Goal: Information Seeking & Learning: Learn about a topic

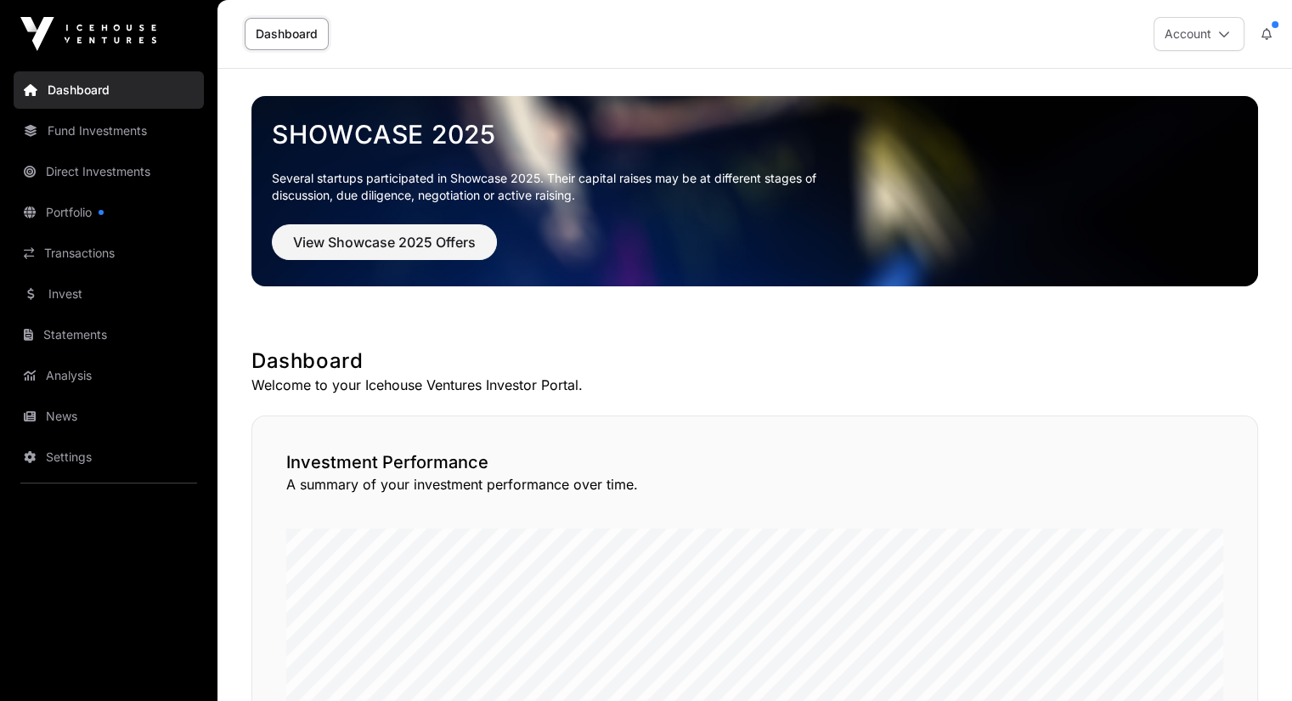
click at [95, 130] on link "Fund Investments" at bounding box center [109, 130] width 190 height 37
click at [84, 171] on link "Direct Investments" at bounding box center [109, 171] width 190 height 37
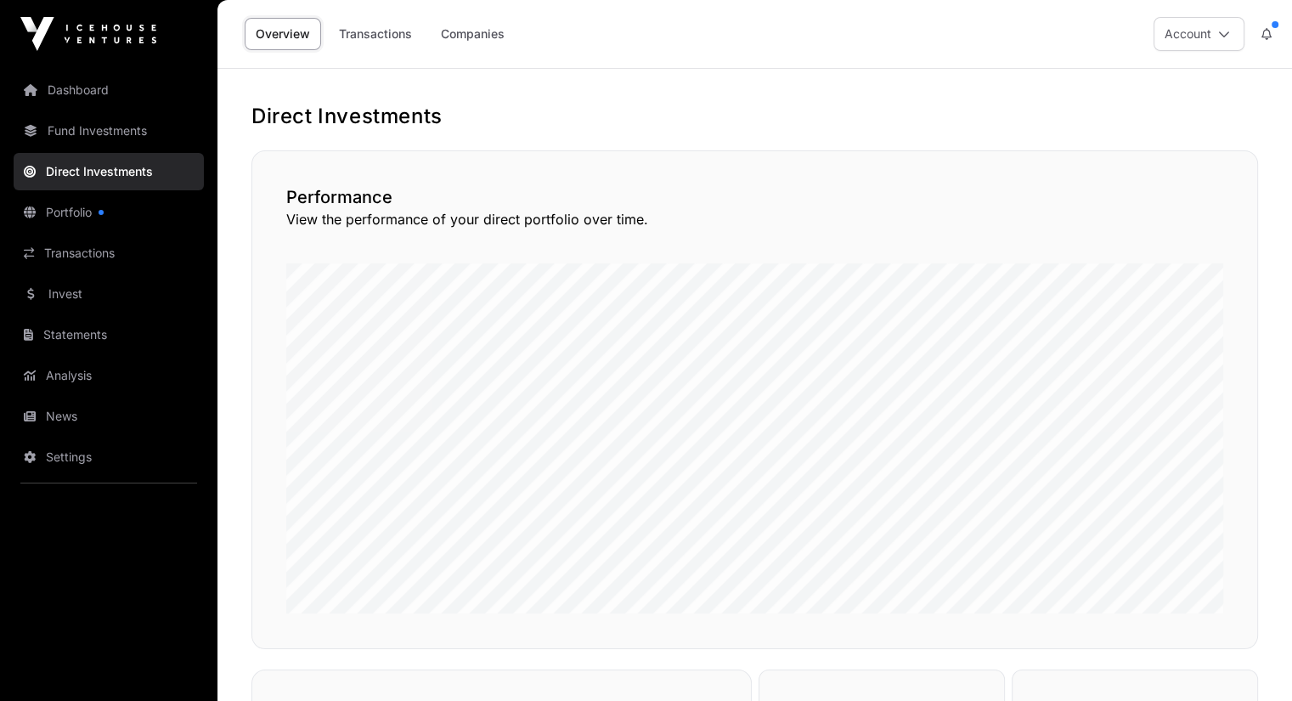
click at [482, 33] on link "Companies" at bounding box center [473, 34] width 86 height 32
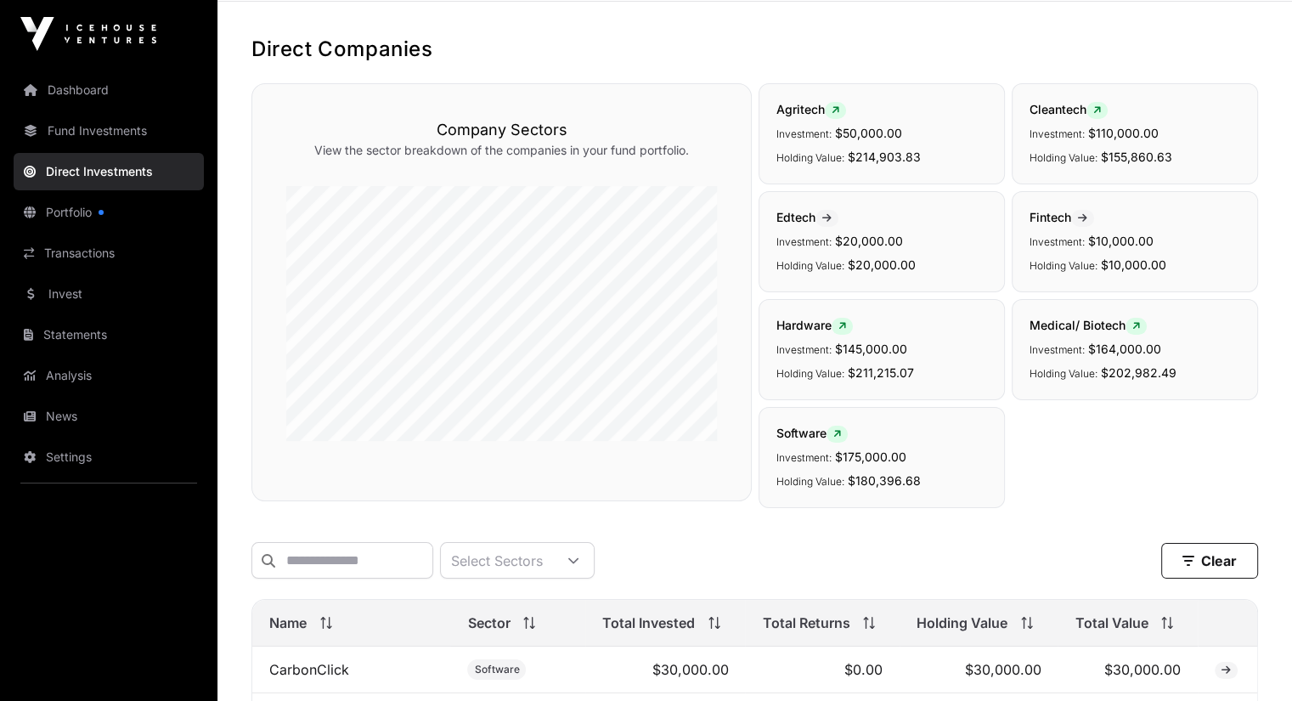
scroll to position [65, 0]
click at [117, 128] on link "Fund Investments" at bounding box center [109, 130] width 190 height 37
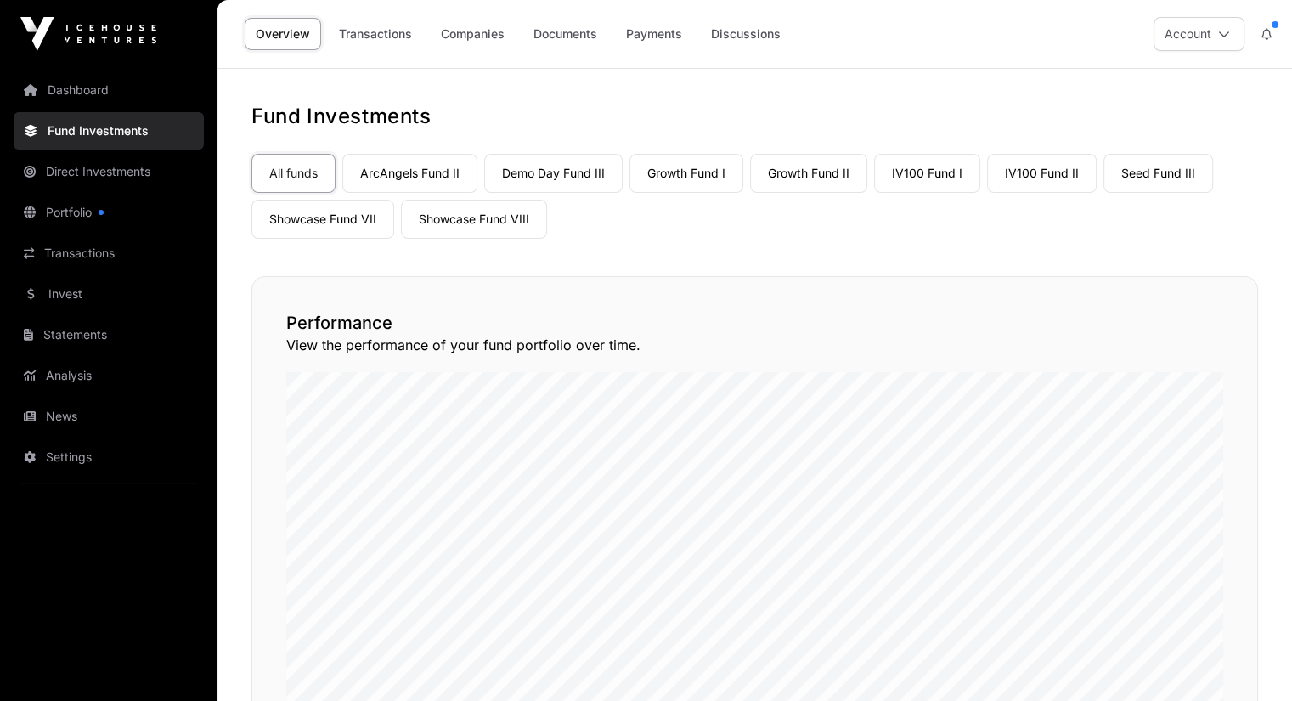
click at [394, 171] on link "ArcAngels Fund II" at bounding box center [409, 173] width 135 height 39
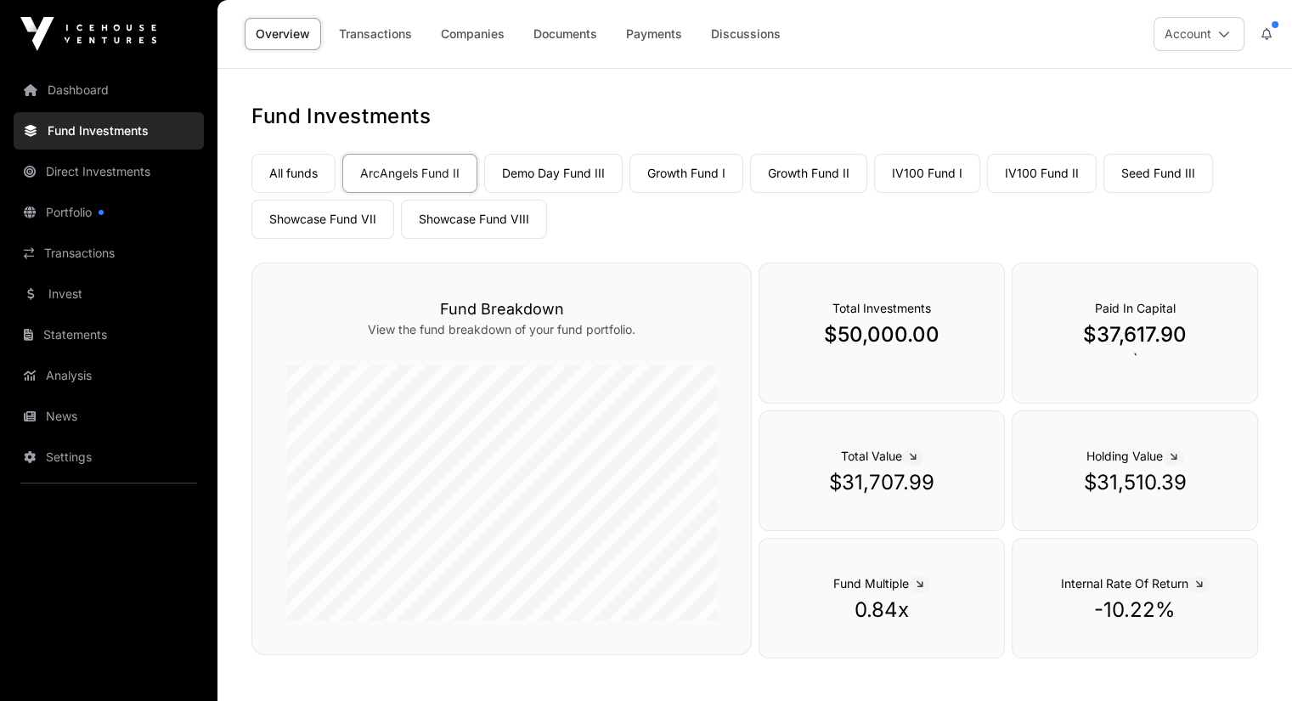
click at [528, 172] on link "Demo Day Fund III" at bounding box center [553, 173] width 138 height 39
click at [695, 176] on link "Growth Fund I" at bounding box center [687, 173] width 114 height 39
click at [799, 173] on link "Growth Fund II" at bounding box center [808, 173] width 117 height 39
click at [922, 177] on link "IV100 Fund I" at bounding box center [927, 173] width 106 height 39
click at [1023, 176] on link "IV100 Fund II" at bounding box center [1042, 173] width 110 height 39
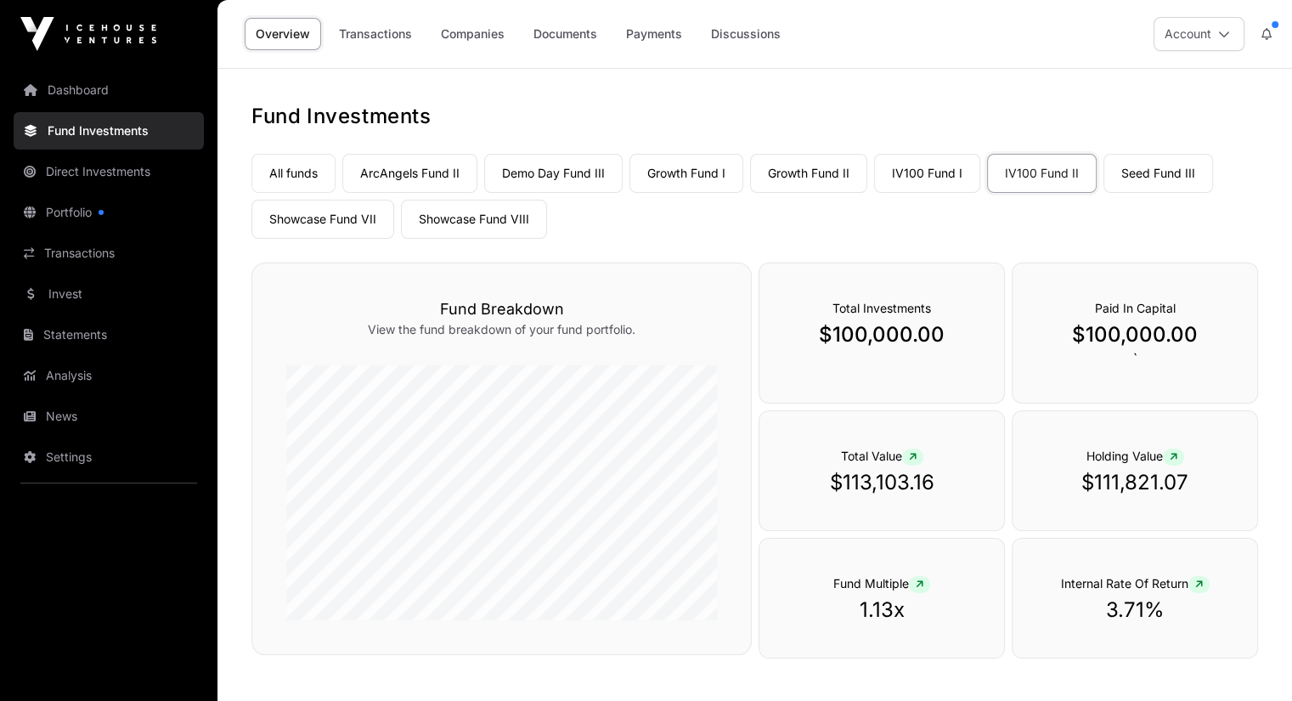
click at [1151, 178] on link "Seed Fund III" at bounding box center [1159, 173] width 110 height 39
click at [464, 219] on link "Showcase Fund VIII" at bounding box center [474, 219] width 146 height 39
click at [485, 40] on link "Companies" at bounding box center [473, 34] width 86 height 32
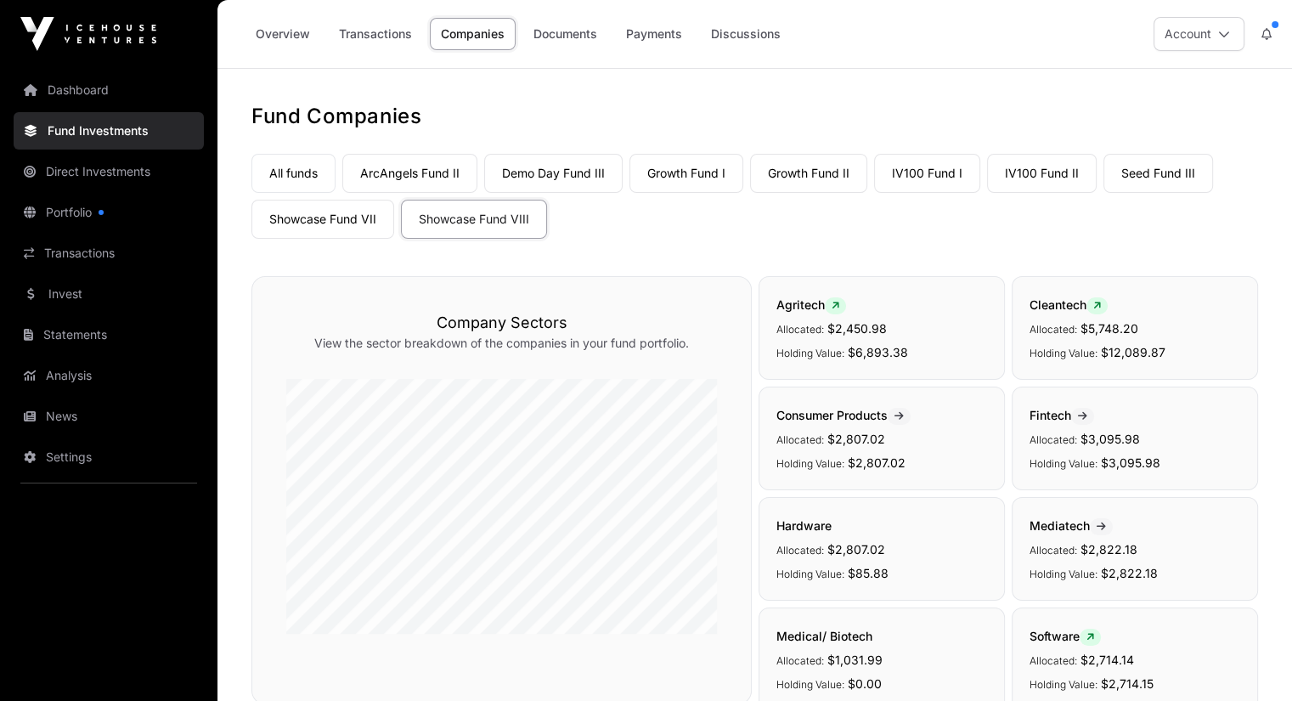
scroll to position [85, 0]
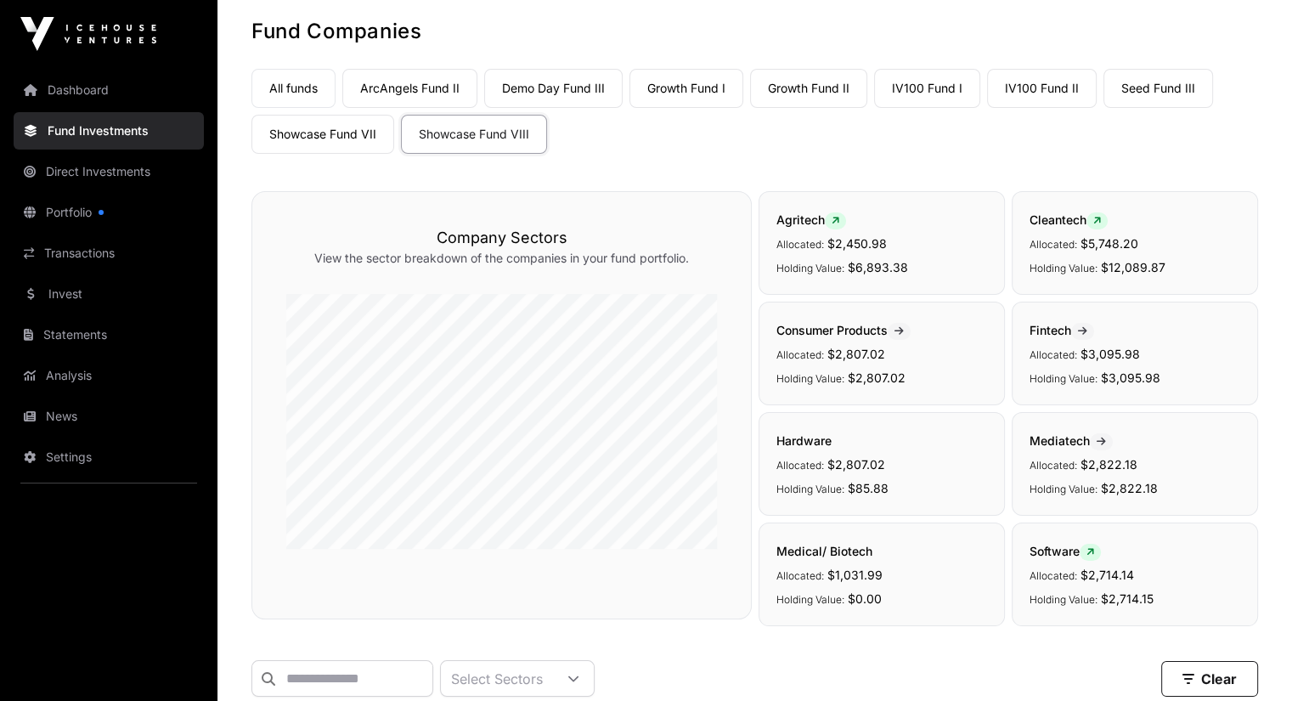
click at [294, 93] on link "All funds" at bounding box center [293, 88] width 84 height 39
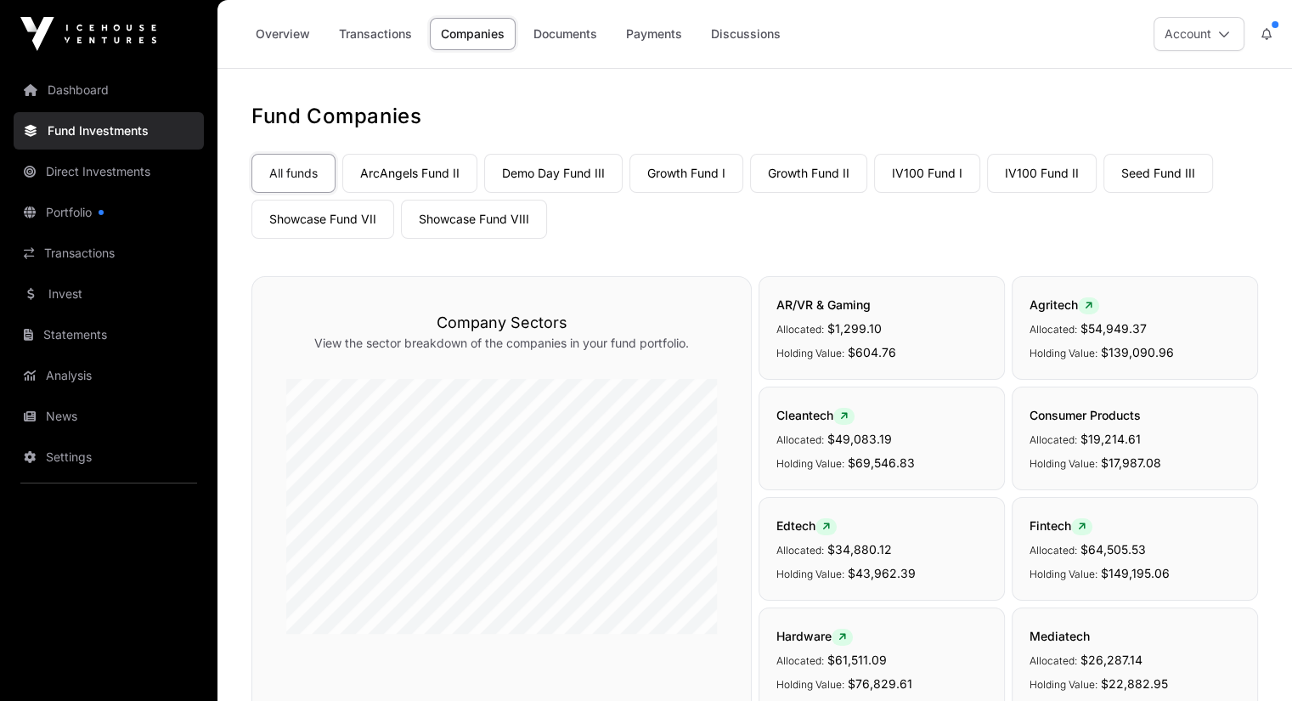
click at [480, 218] on link "Showcase Fund VIII" at bounding box center [474, 219] width 146 height 39
click at [358, 215] on link "Showcase Fund VII" at bounding box center [322, 219] width 143 height 39
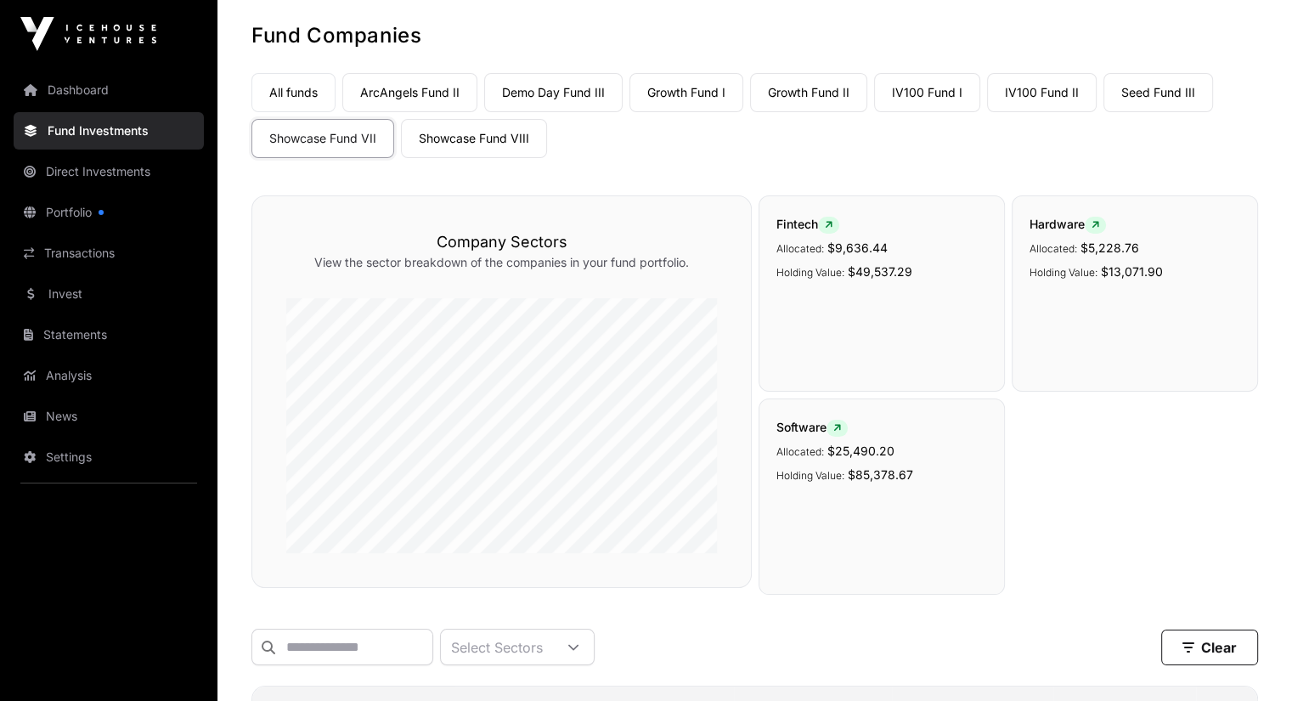
scroll to position [66, 0]
